Goal: Book appointment/travel/reservation

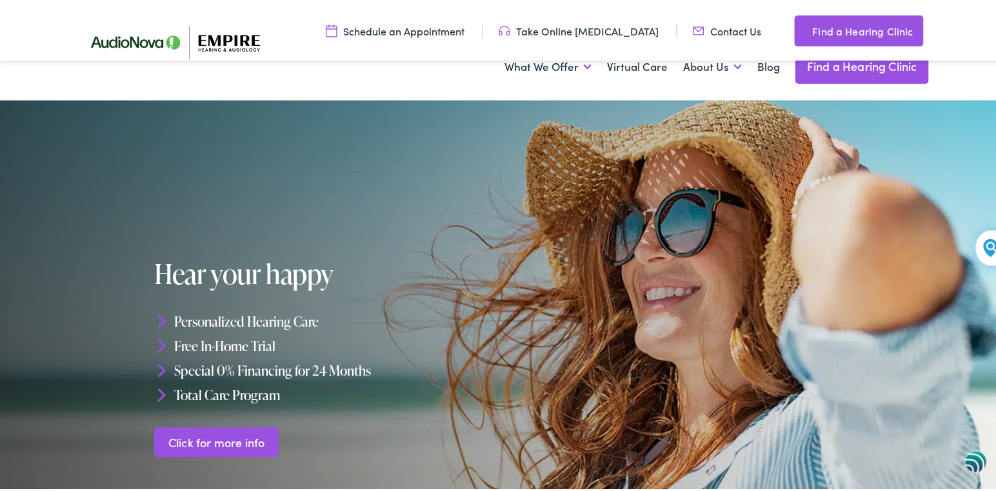
scroll to position [215, 0]
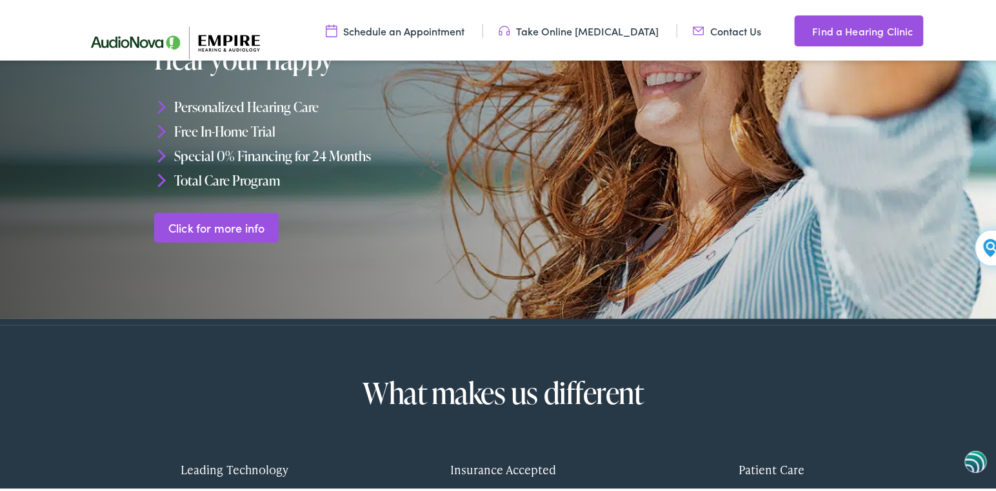
click at [852, 23] on link "Find a Hearing Clinic" at bounding box center [858, 28] width 129 height 31
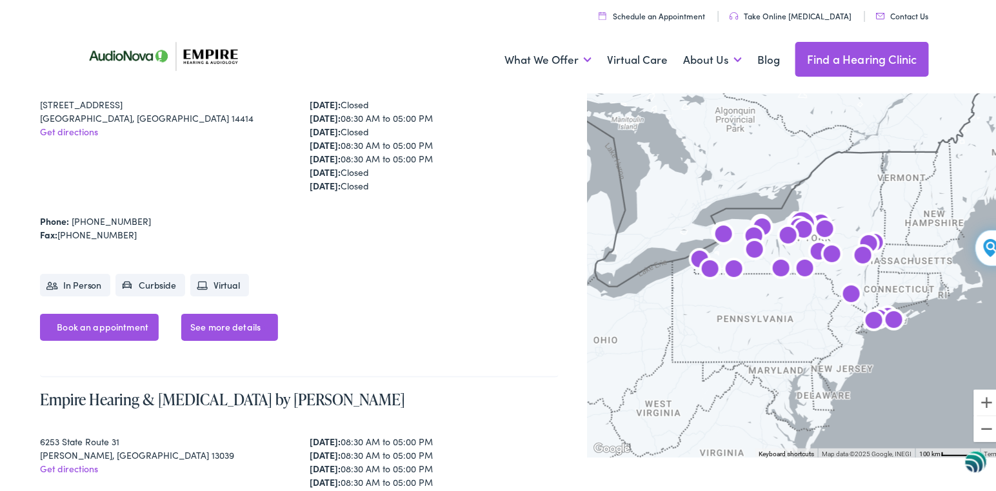
scroll to position [1934, 0]
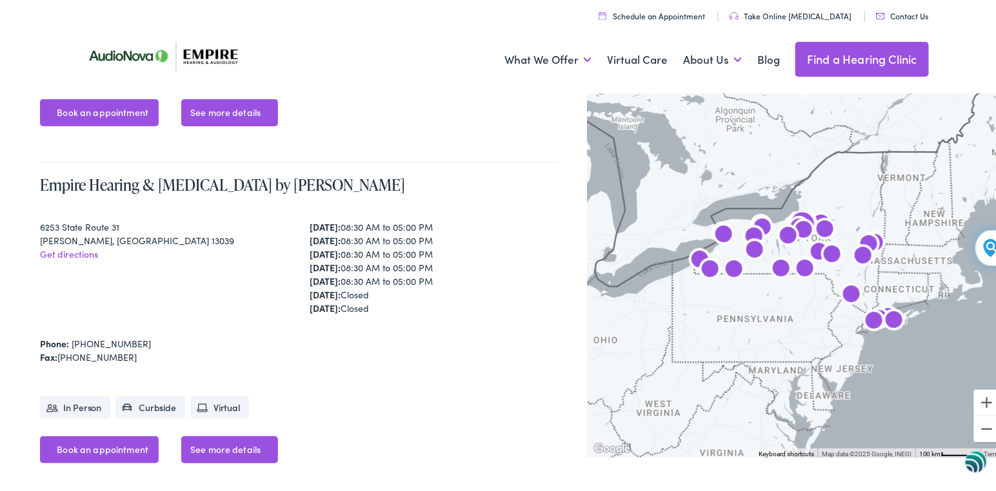
click at [157, 403] on li "Curbside" at bounding box center [150, 405] width 70 height 23
click at [92, 404] on li "In Person" at bounding box center [75, 405] width 70 height 23
click at [233, 101] on link "See more details" at bounding box center [229, 110] width 97 height 27
click at [124, 113] on link "Book an appointment" at bounding box center [99, 110] width 119 height 27
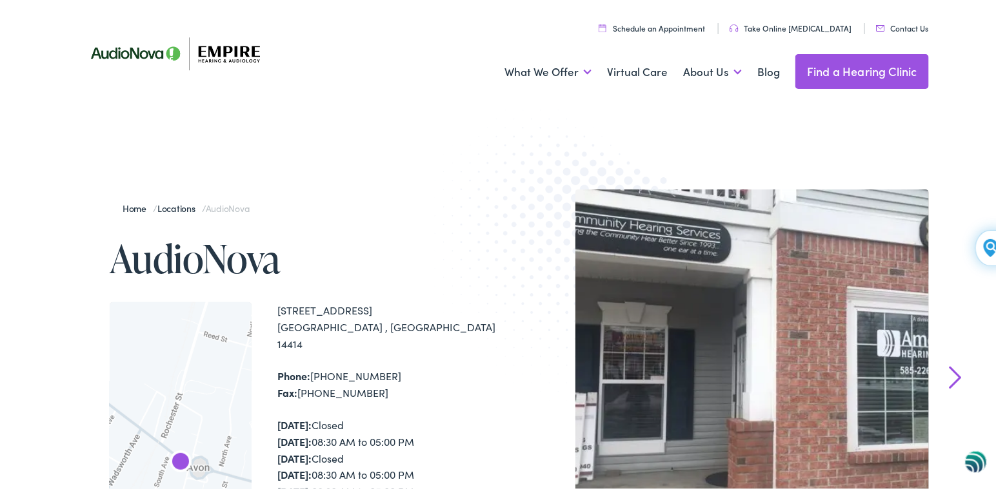
scroll to position [215, 0]
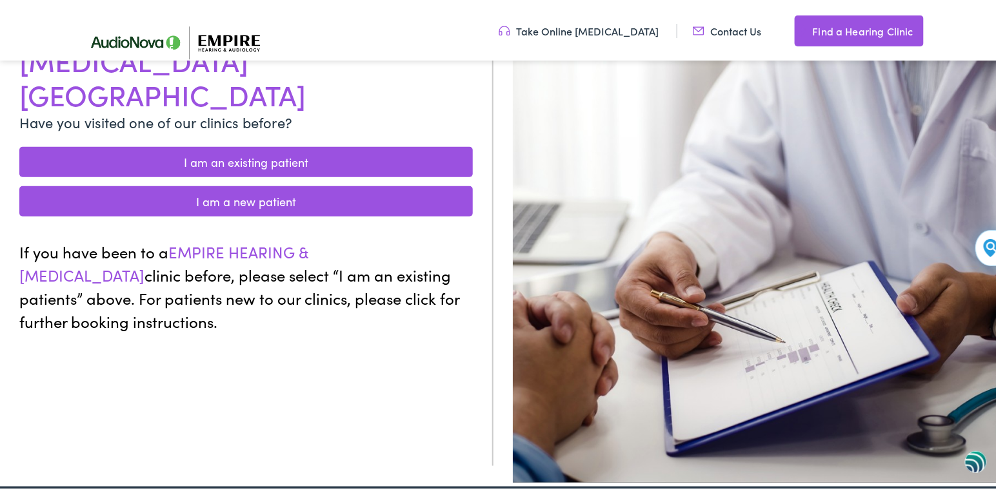
scroll to position [215, 0]
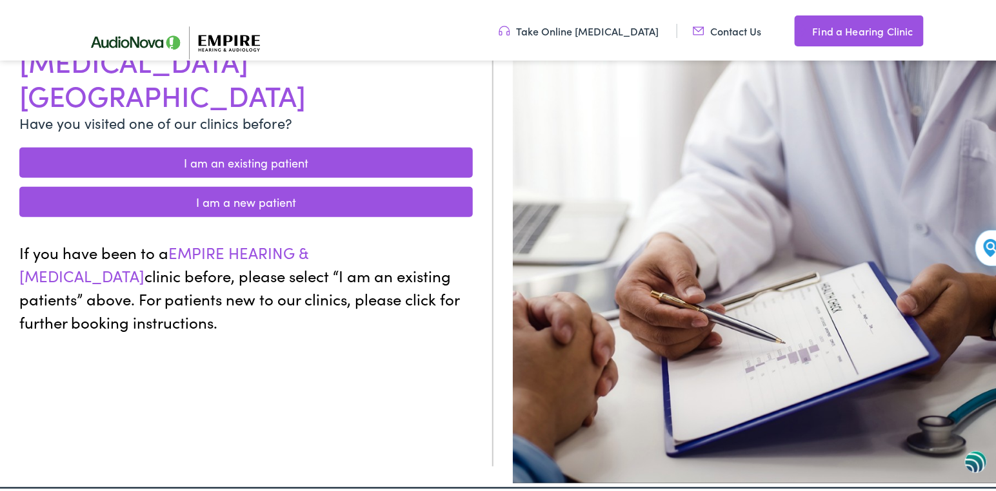
click at [222, 184] on link "I am a new patient" at bounding box center [245, 199] width 453 height 30
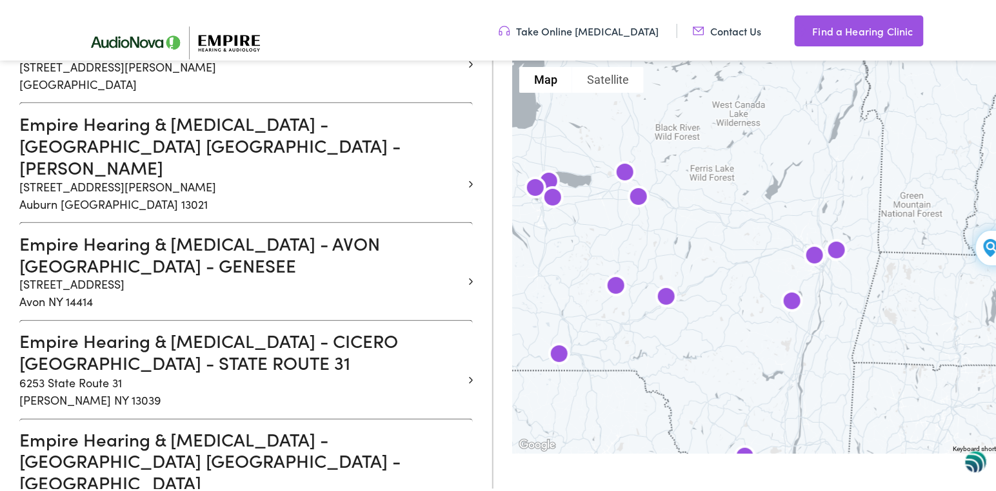
scroll to position [644, 0]
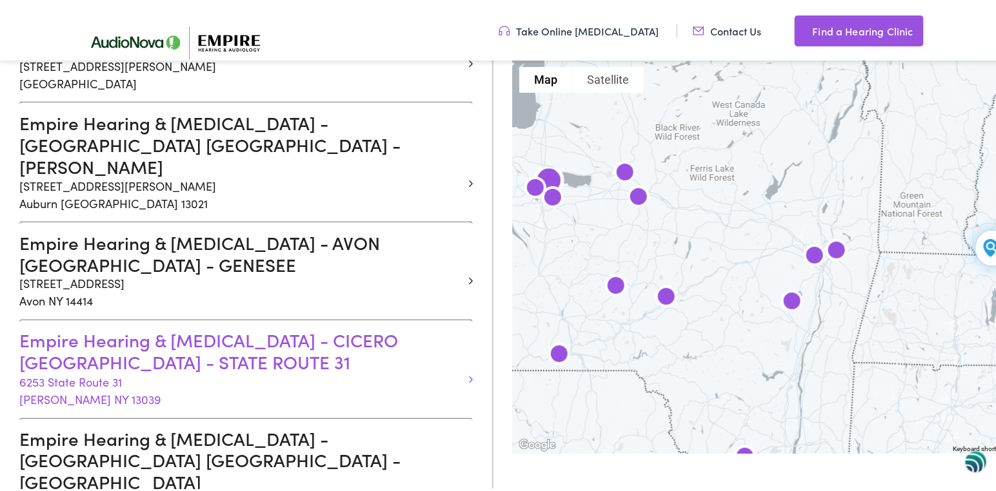
click at [286, 328] on h3 "Empire Hearing & Audiology - CICERO NY - STATE ROUTE 31" at bounding box center [241, 349] width 444 height 43
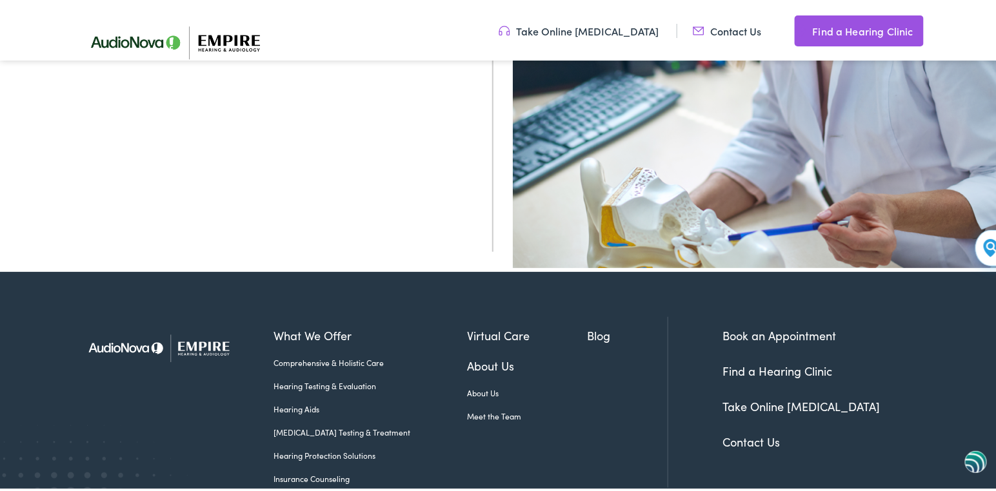
scroll to position [512, 0]
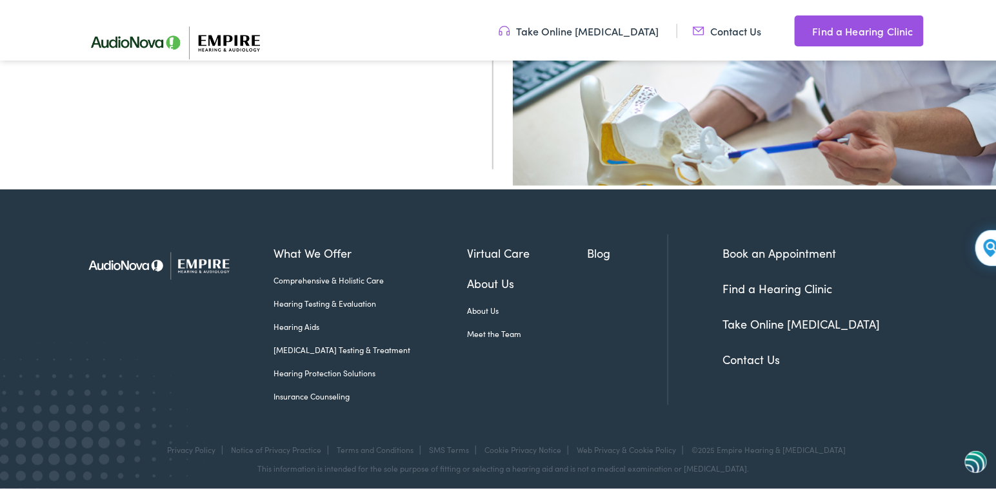
click at [494, 242] on link "Virtual Care" at bounding box center [527, 250] width 120 height 17
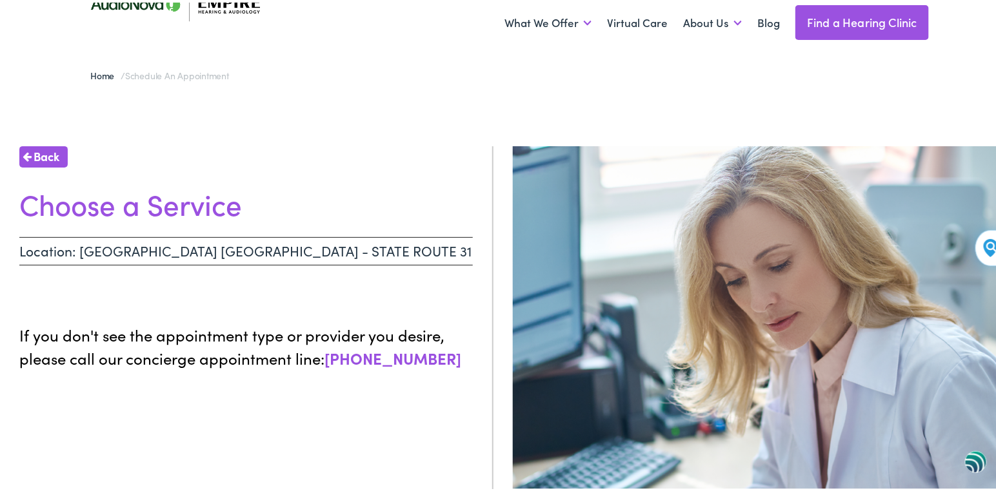
scroll to position [0, 0]
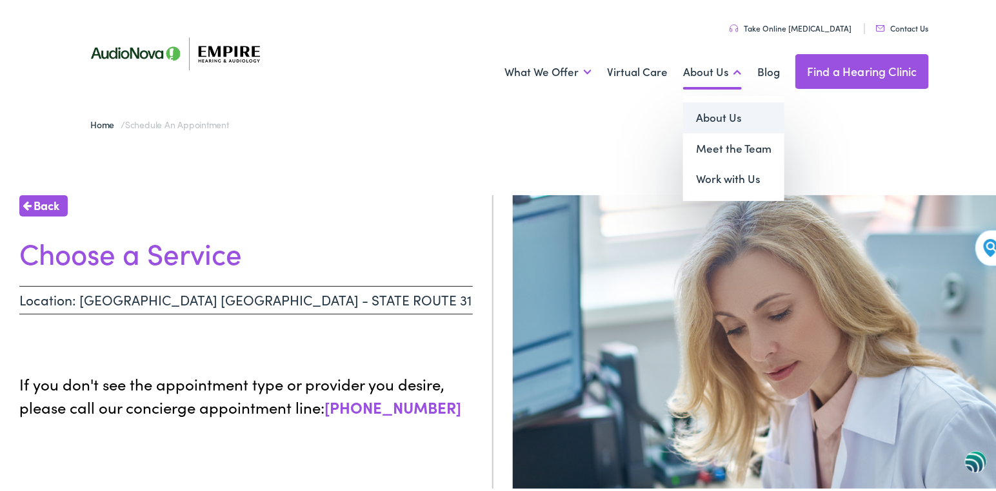
click at [721, 117] on link "About Us" at bounding box center [733, 115] width 101 height 31
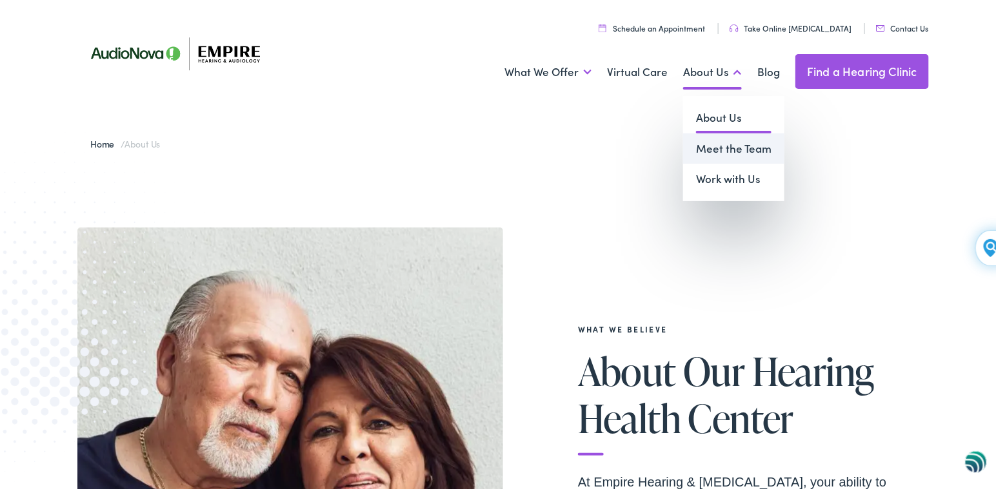
click at [710, 145] on link "Meet the Team" at bounding box center [733, 146] width 101 height 31
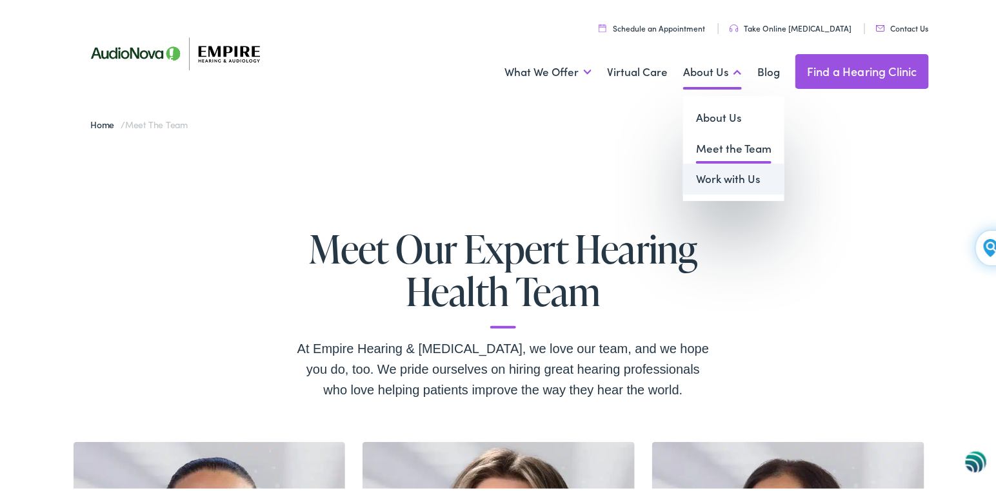
click at [719, 179] on link "Work with Us" at bounding box center [733, 176] width 101 height 31
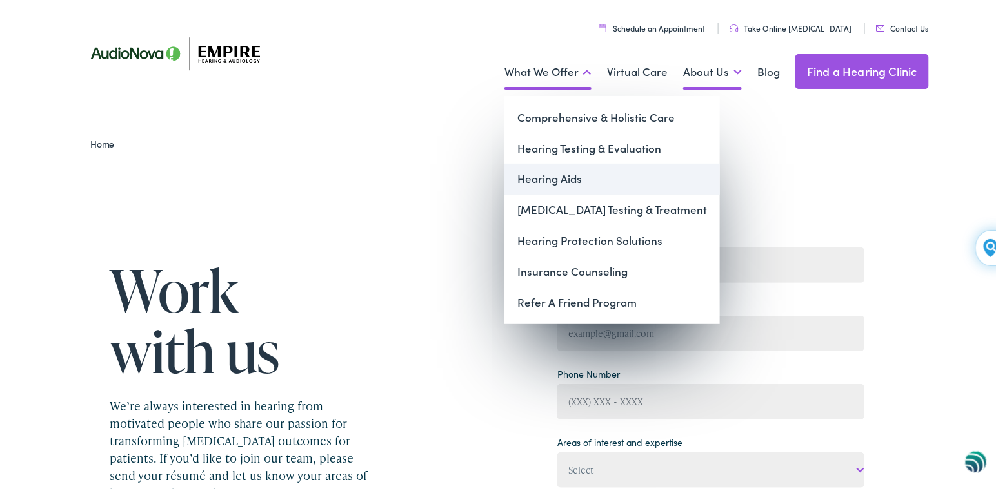
click at [555, 176] on link "Hearing Aids" at bounding box center [611, 176] width 215 height 31
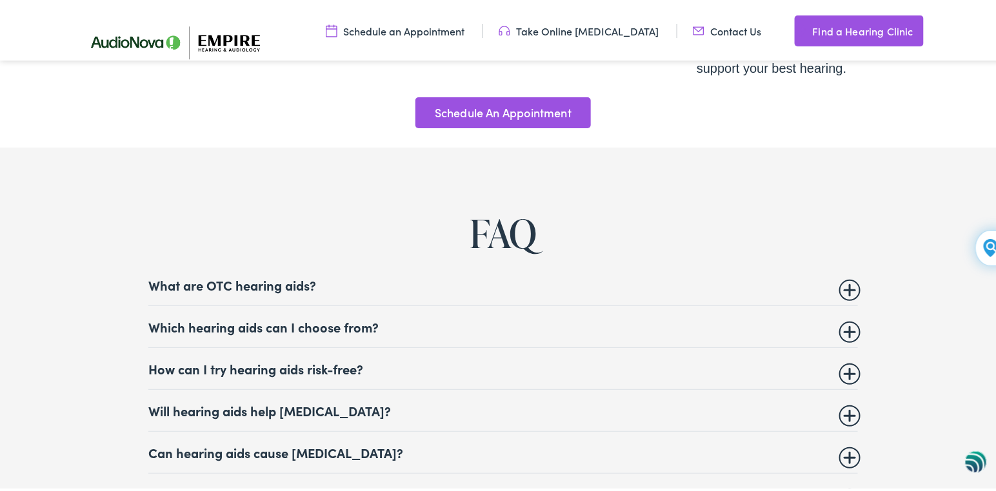
scroll to position [4966, 0]
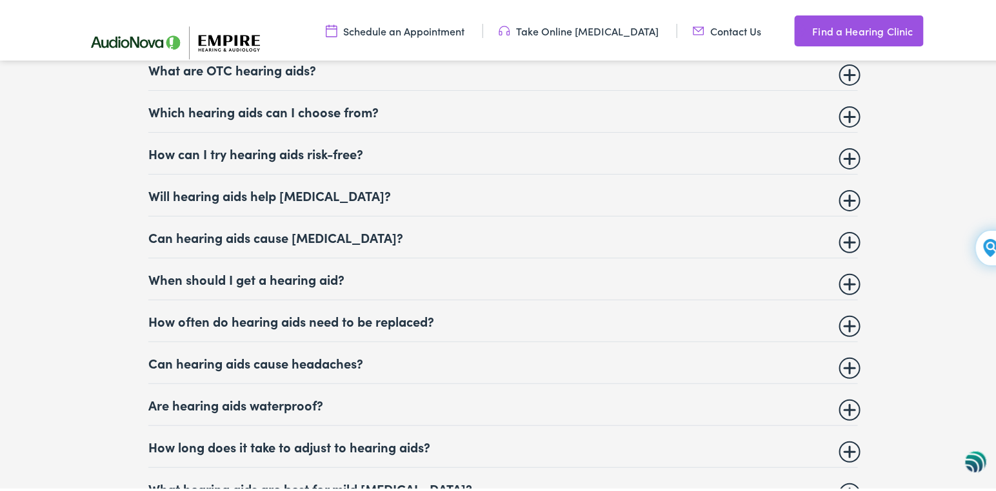
click at [847, 311] on summary "How often do hearing aids need to be replaced?" at bounding box center [502, 318] width 709 height 15
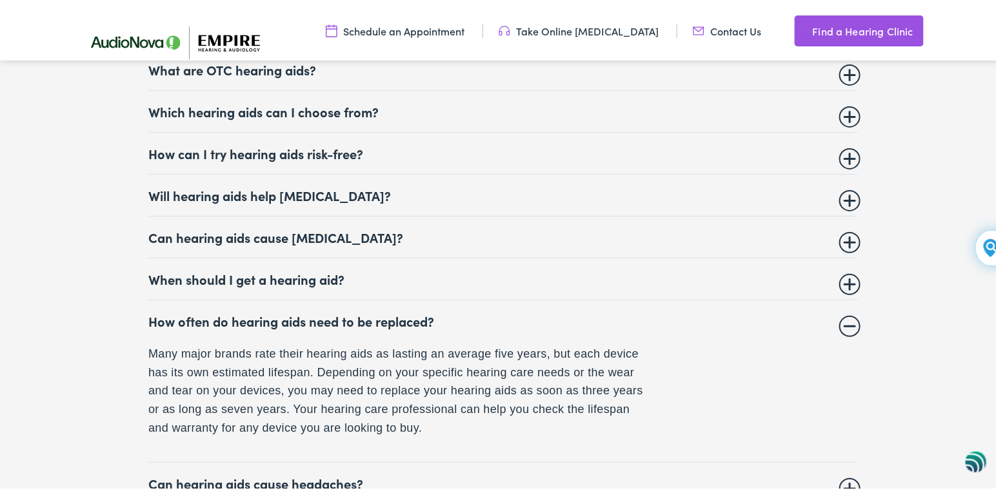
click at [847, 311] on summary "How often do hearing aids need to be replaced?" at bounding box center [502, 318] width 709 height 15
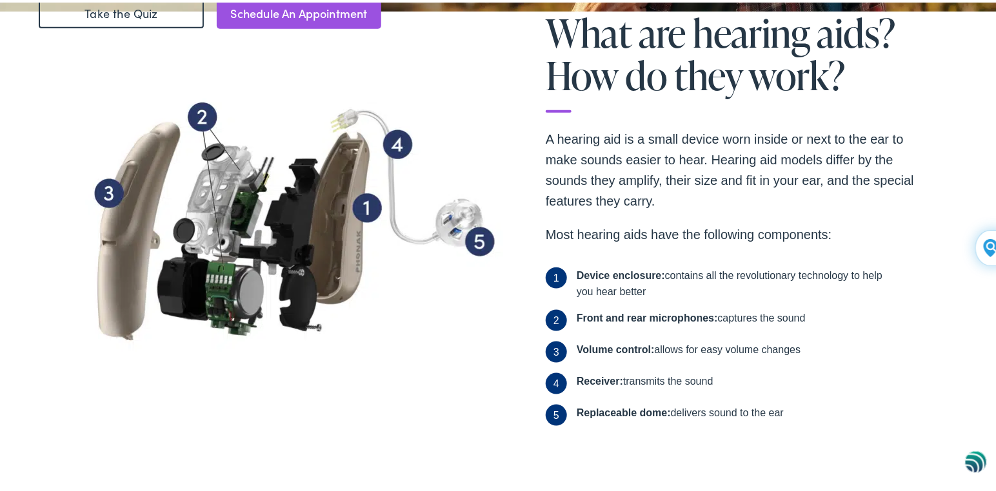
scroll to position [0, 0]
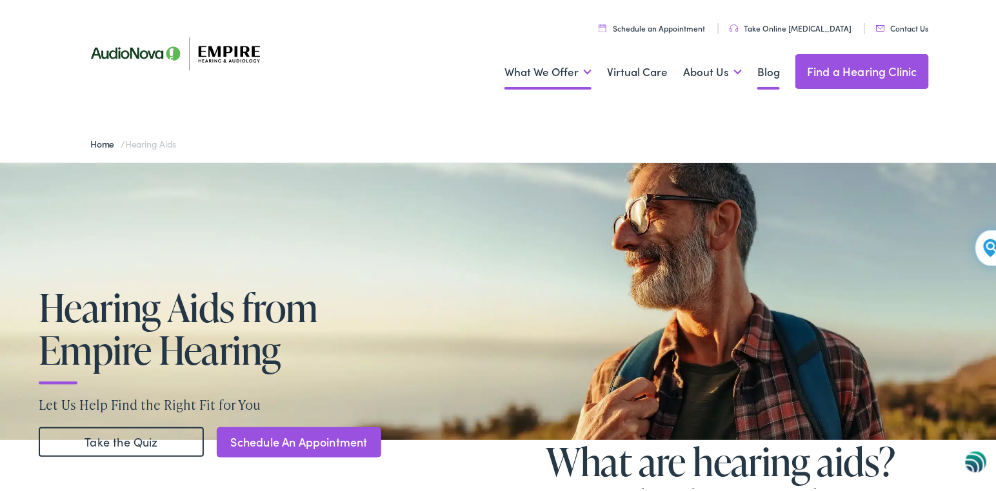
click at [762, 68] on link "Blog" at bounding box center [768, 70] width 23 height 48
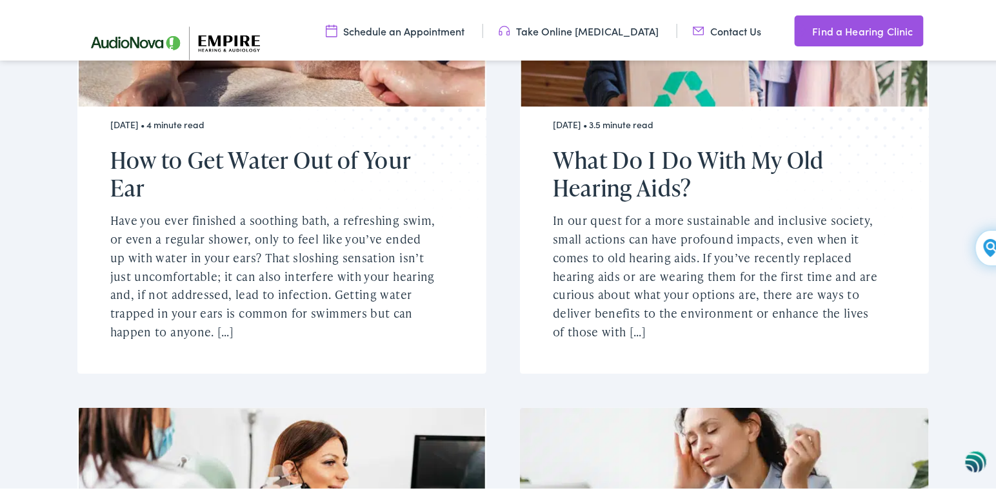
scroll to position [1047, 0]
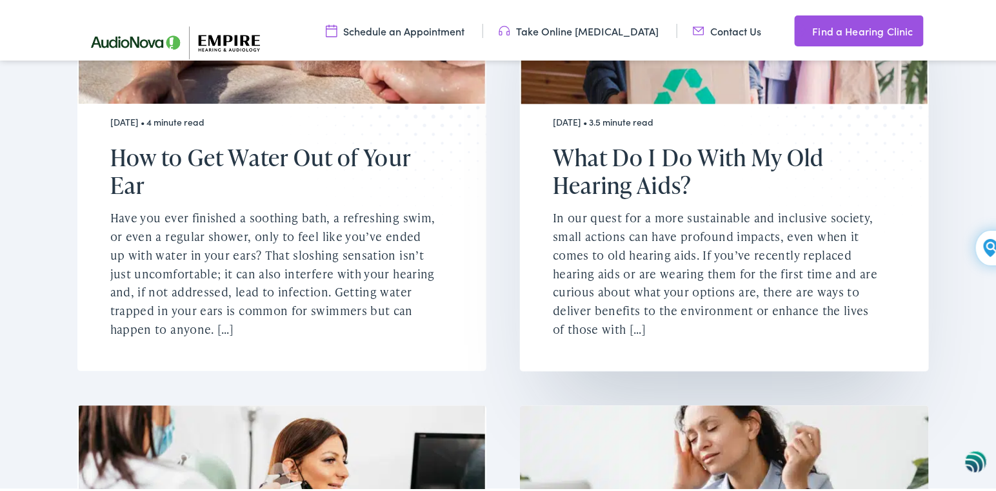
click at [606, 312] on p "In our quest for a more sustainable and inclusive society, small actions can ha…" at bounding box center [716, 271] width 327 height 130
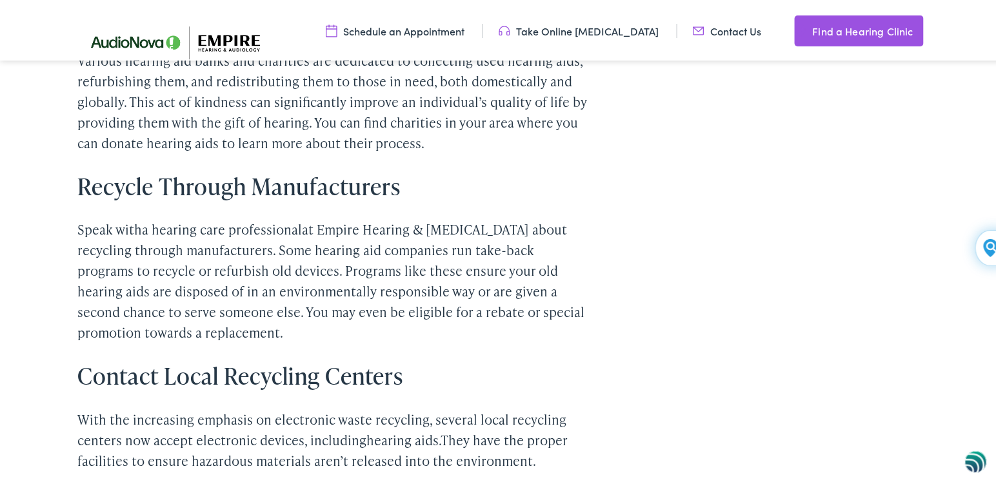
scroll to position [644, 0]
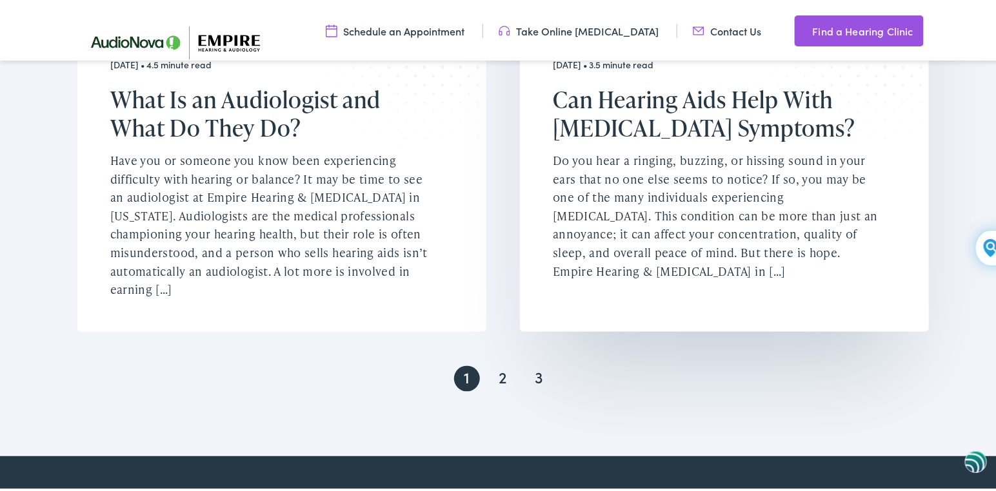
scroll to position [2552, 0]
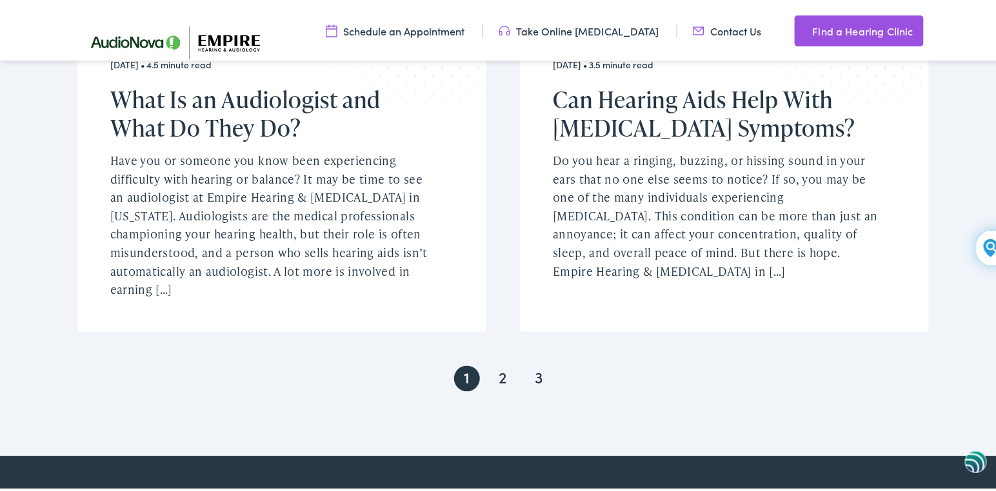
click at [493, 364] on link "2" at bounding box center [503, 377] width 26 height 26
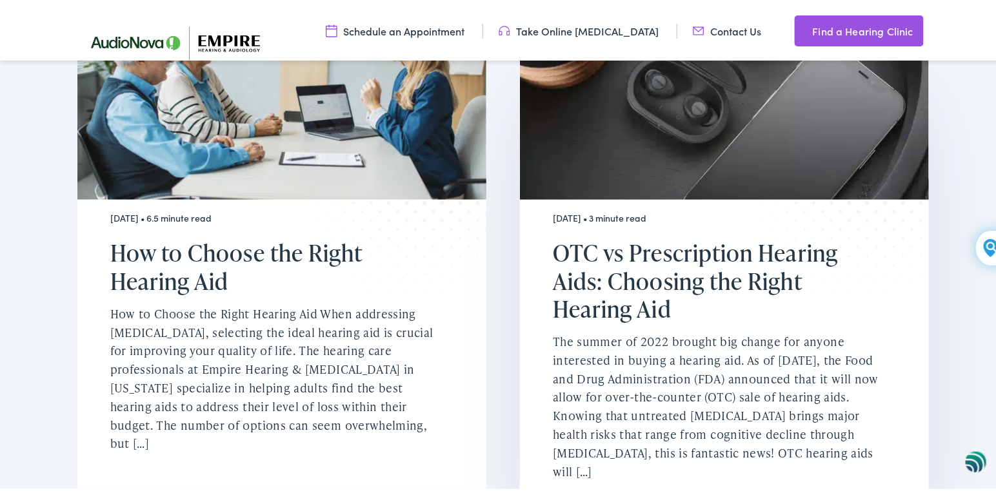
scroll to position [429, 0]
click at [311, 257] on h2 "How to Choose the Right Hearing Aid" at bounding box center [273, 263] width 327 height 55
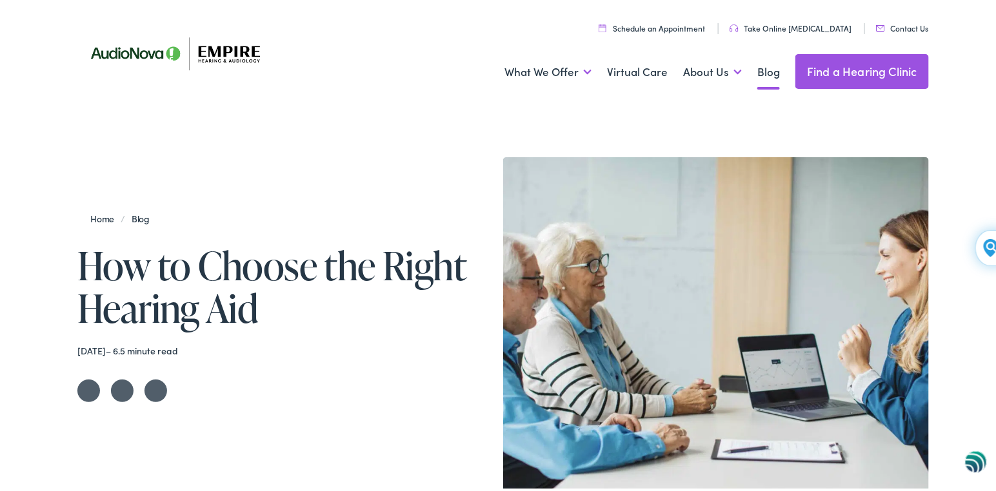
click at [698, 23] on link "Schedule an Appointment" at bounding box center [651, 25] width 106 height 11
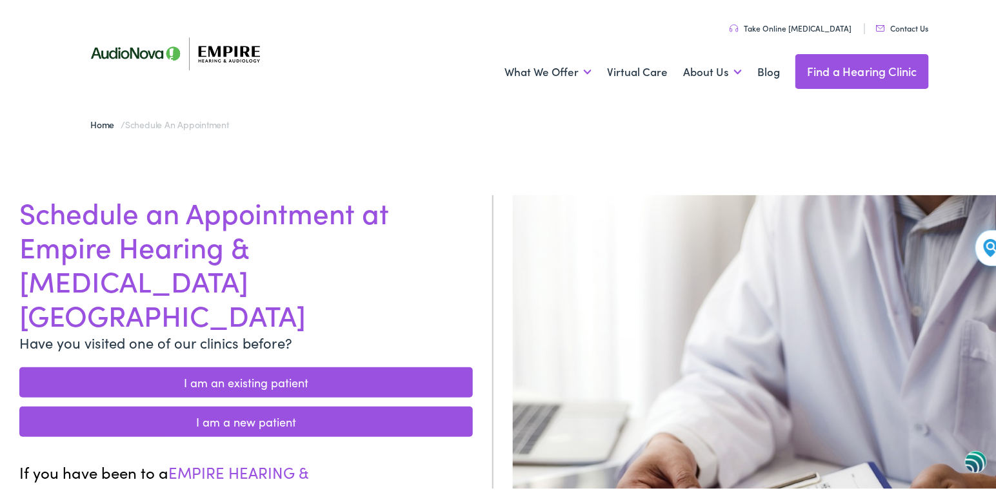
click at [302, 404] on link "I am a new patient" at bounding box center [245, 419] width 453 height 30
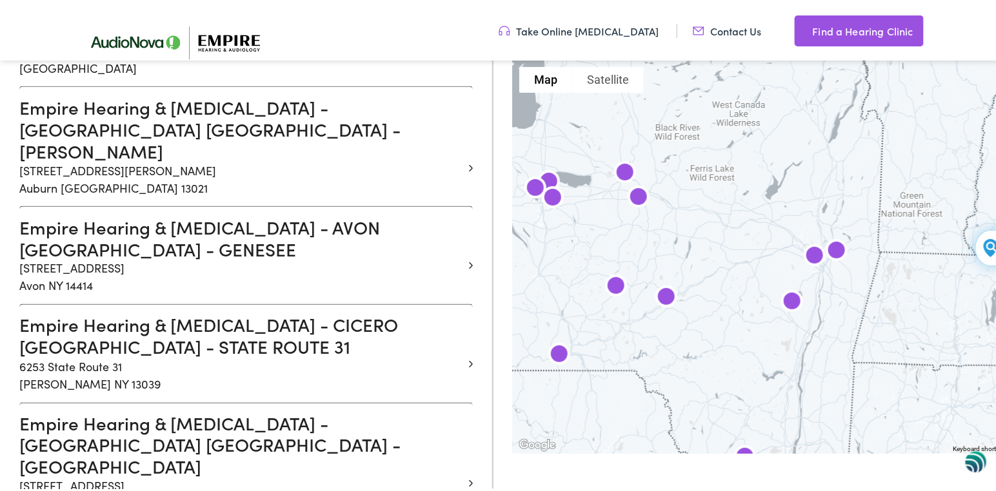
scroll to position [651, 0]
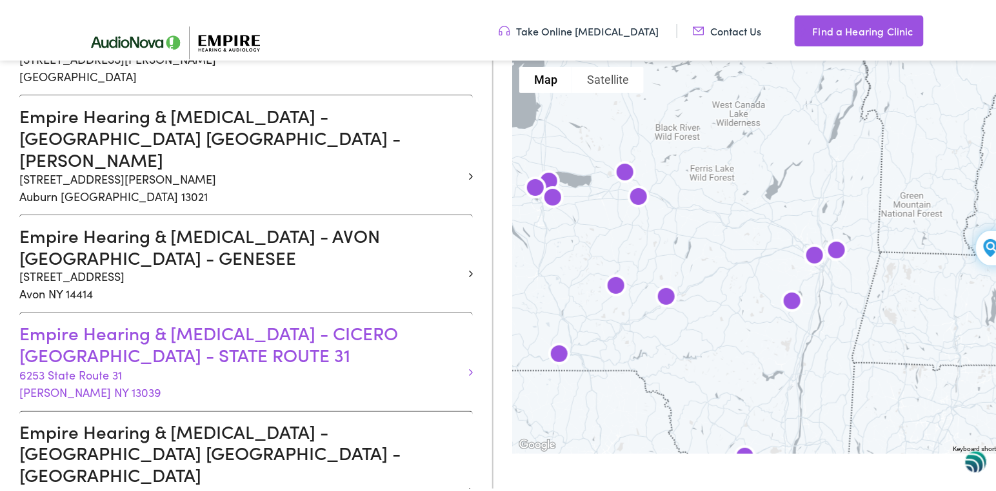
click at [113, 320] on h3 "Empire Hearing & Audiology - CICERO NY - STATE ROUTE 31" at bounding box center [241, 341] width 444 height 43
